Goal: Information Seeking & Learning: Learn about a topic

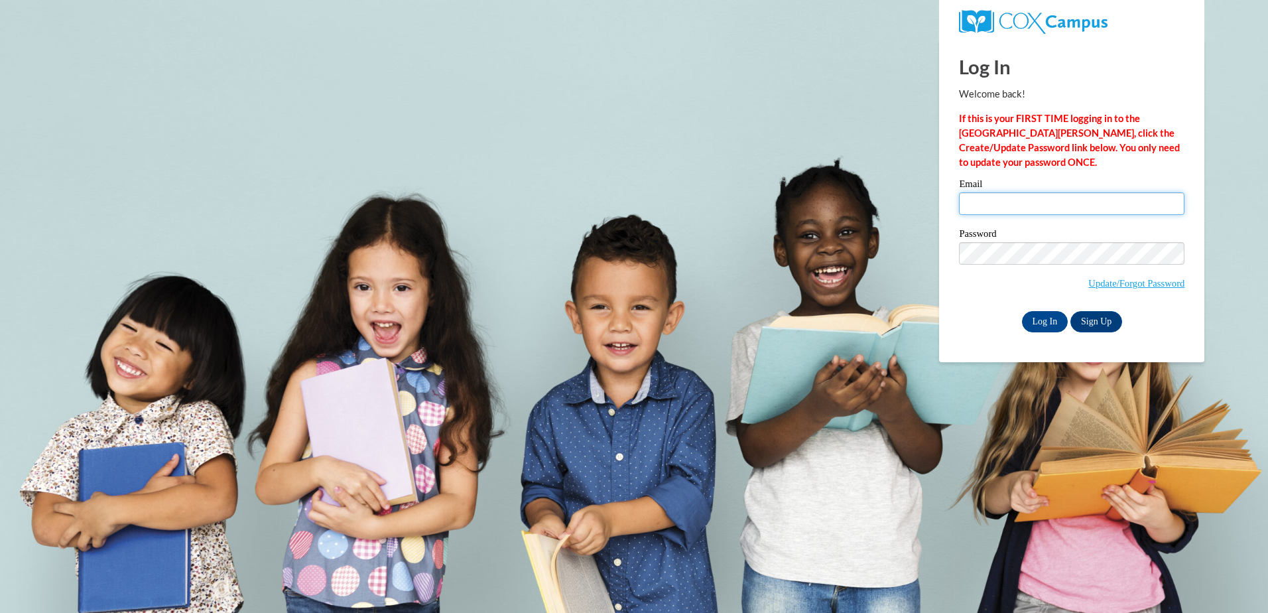
click at [976, 204] on input "Email" at bounding box center [1072, 203] width 226 height 23
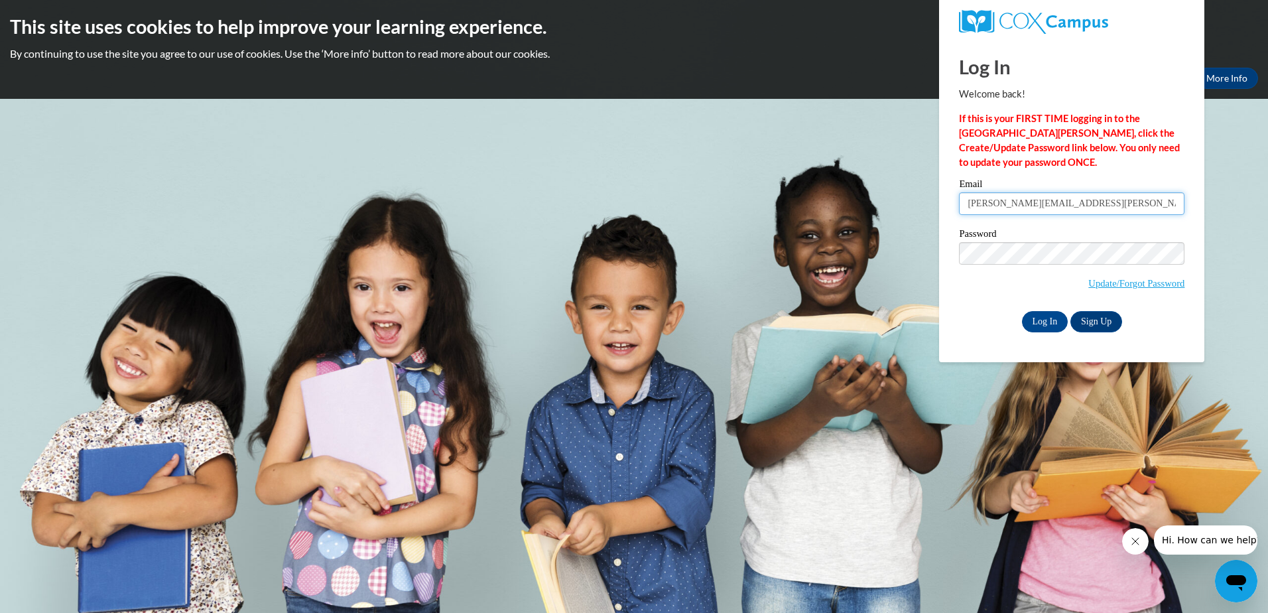
type input "[PERSON_NAME][EMAIL_ADDRESS][PERSON_NAME][DOMAIN_NAME]"
click at [1043, 316] on input "Log In" at bounding box center [1045, 321] width 46 height 21
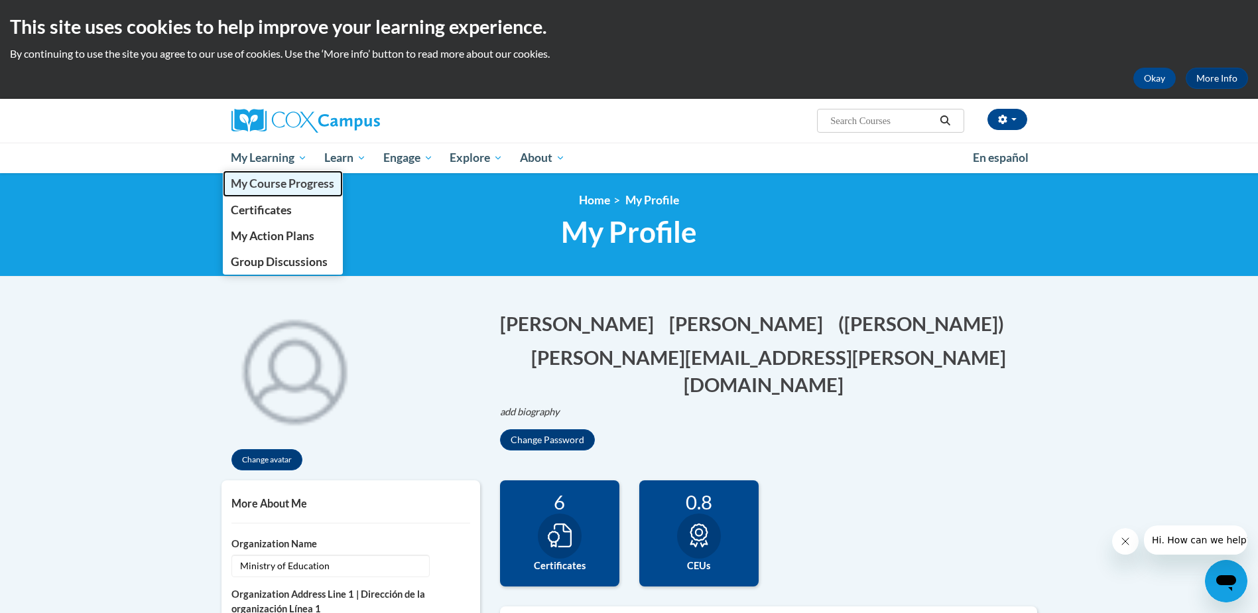
click at [278, 179] on span "My Course Progress" at bounding box center [282, 183] width 103 height 14
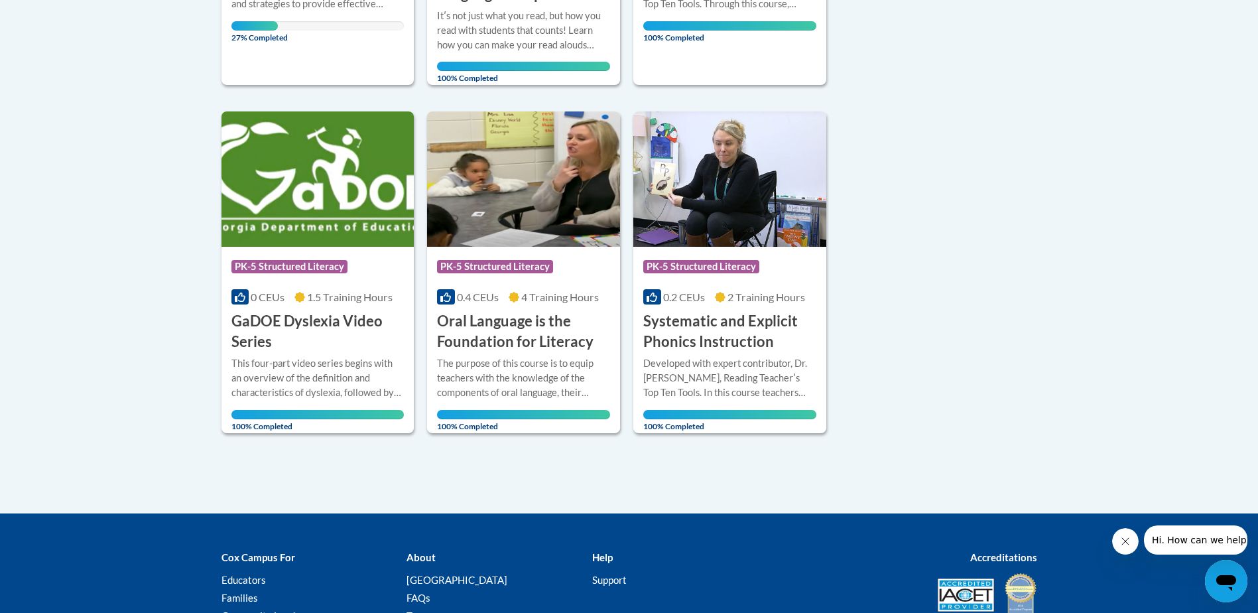
scroll to position [332, 0]
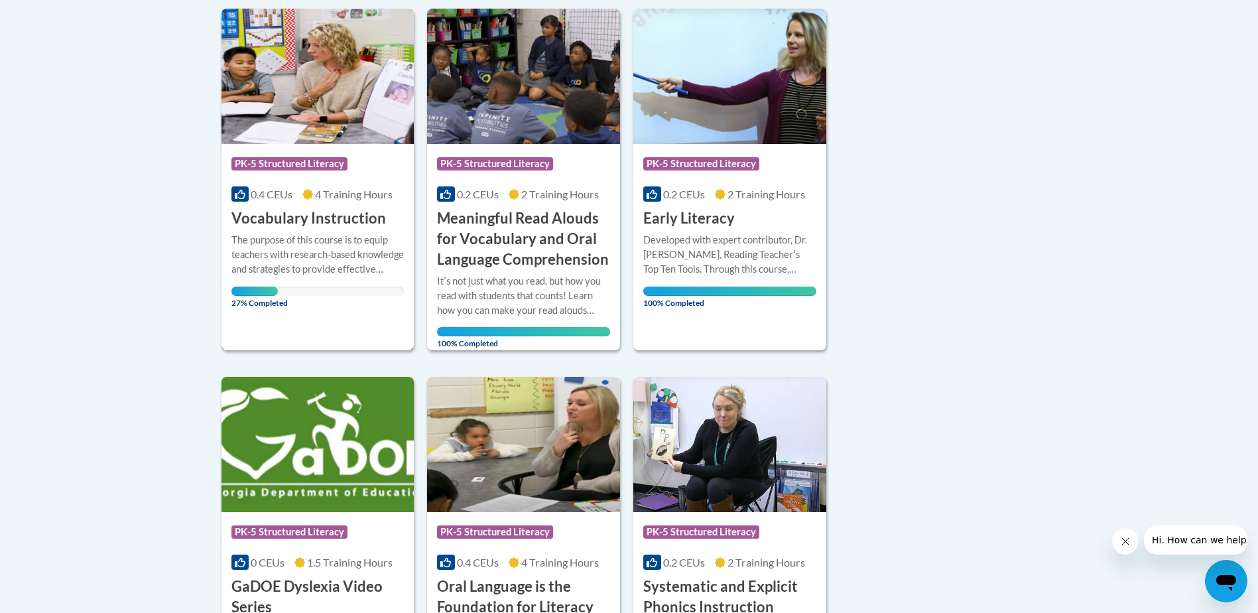
click at [313, 227] on h3 "Vocabulary Instruction" at bounding box center [309, 218] width 155 height 21
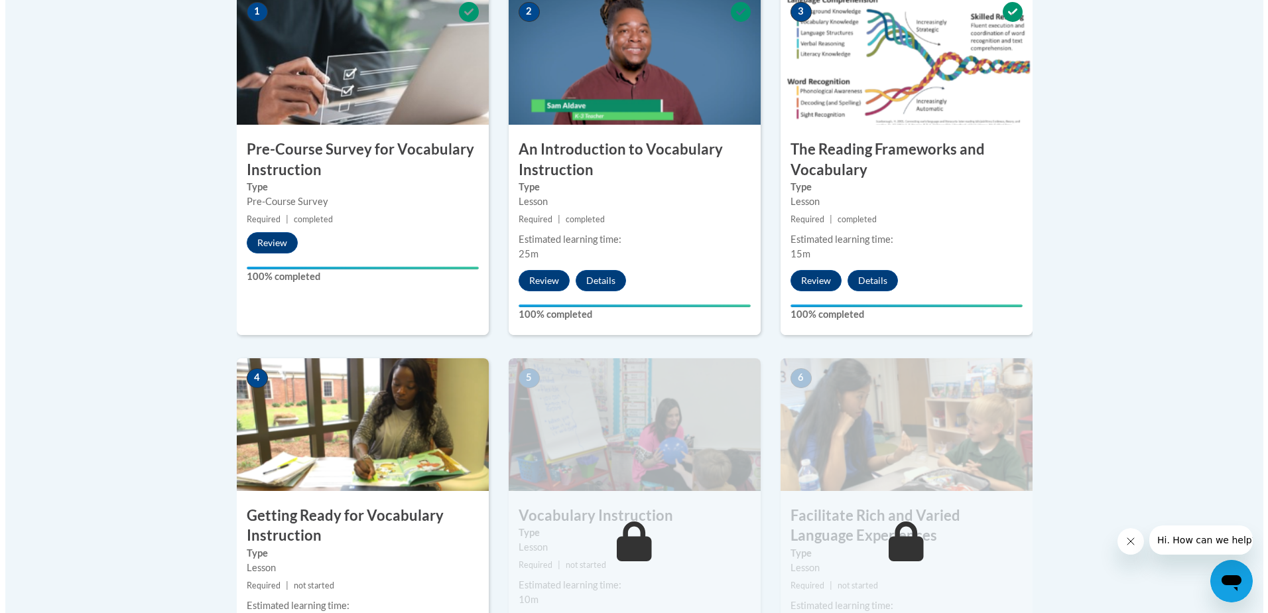
scroll to position [663, 0]
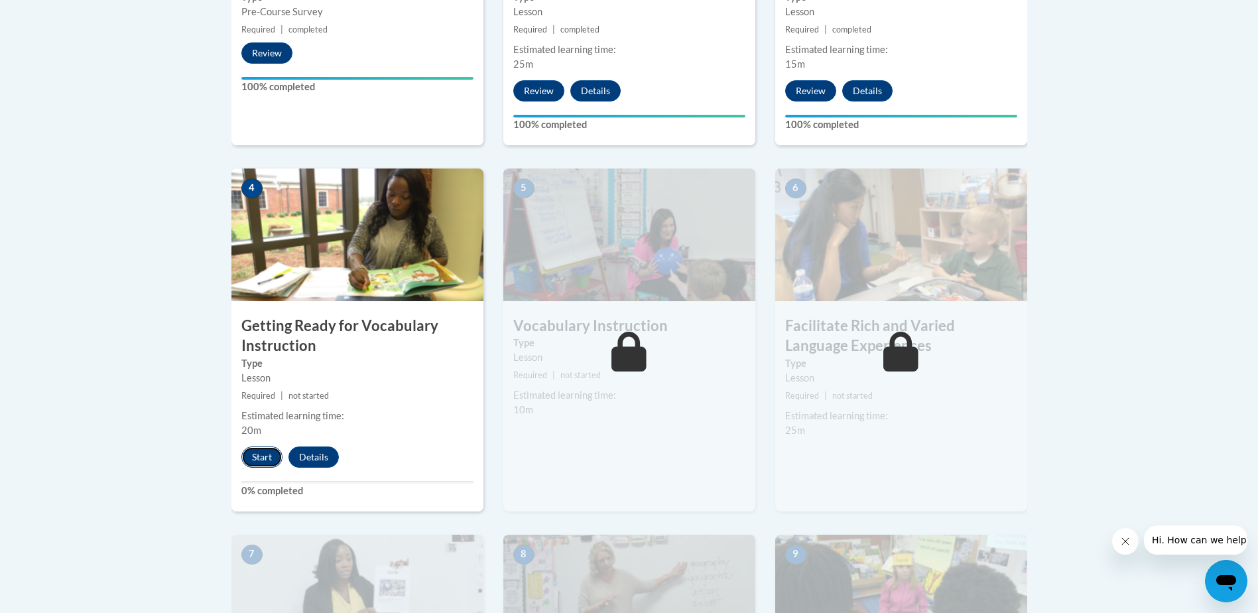
click at [257, 455] on button "Start" at bounding box center [261, 456] width 41 height 21
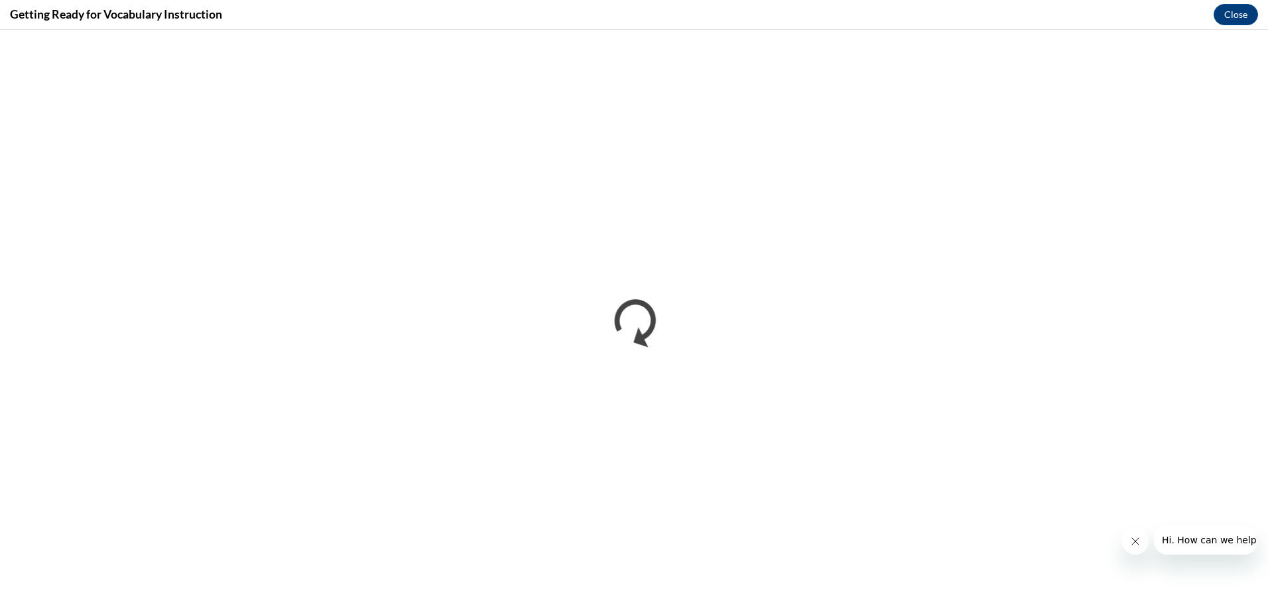
scroll to position [0, 0]
